Goal: Transaction & Acquisition: Obtain resource

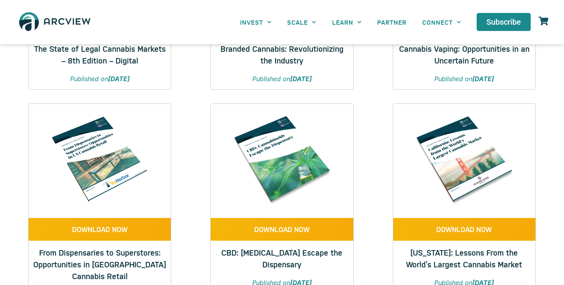
scroll to position [666, 0]
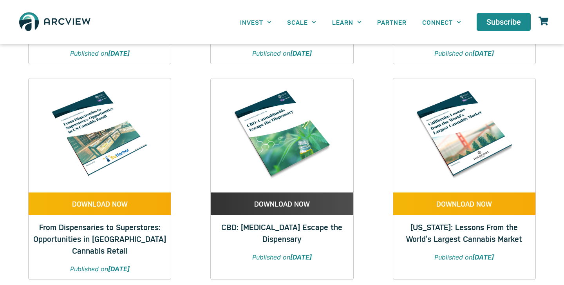
click at [292, 192] on link "DOWNLOAD NOW" at bounding box center [282, 203] width 142 height 23
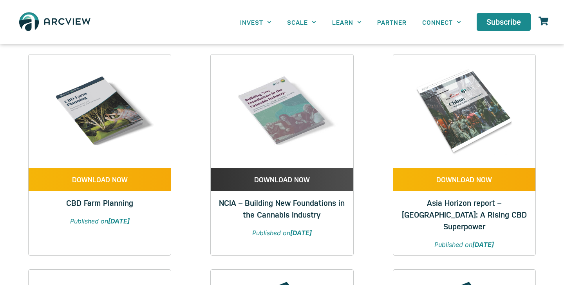
scroll to position [270, 0]
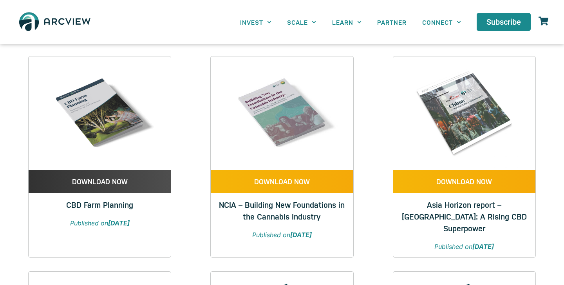
click at [125, 178] on span "DOWNLOAD NOW" at bounding box center [100, 181] width 56 height 7
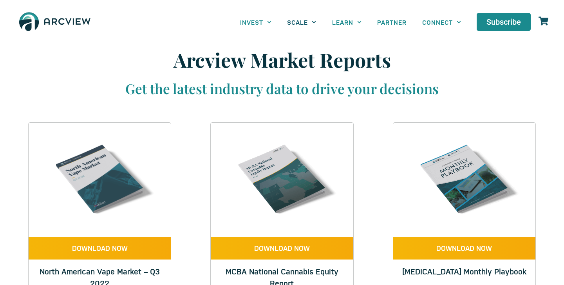
scroll to position [0, 0]
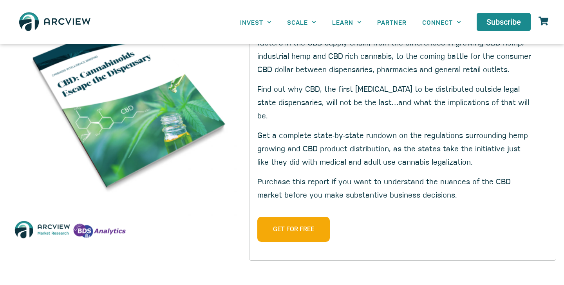
click at [308, 224] on span "Get for Free" at bounding box center [293, 228] width 41 height 9
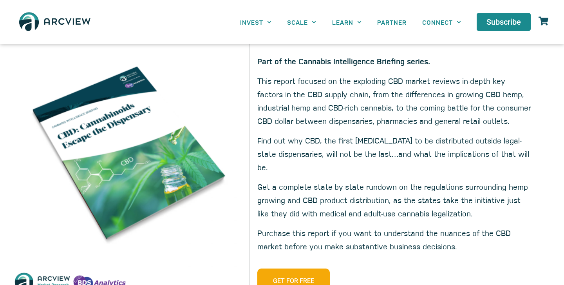
scroll to position [53, 0]
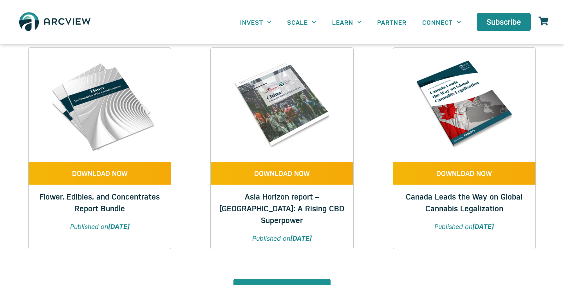
scroll to position [1176, 0]
